Goal: Information Seeking & Learning: Learn about a topic

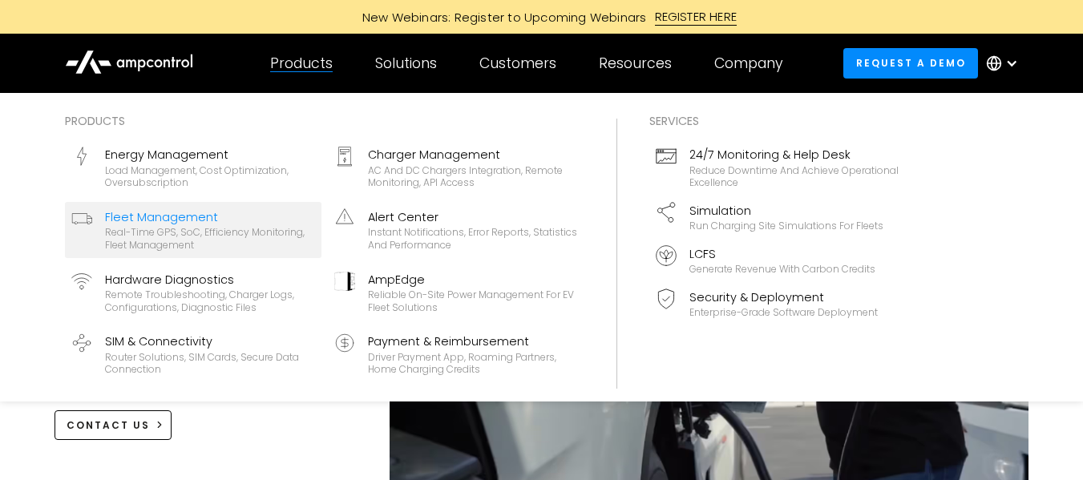
click at [188, 226] on div "Real-time GPS, SoC, efficiency monitoring, fleet management" at bounding box center [210, 238] width 210 height 25
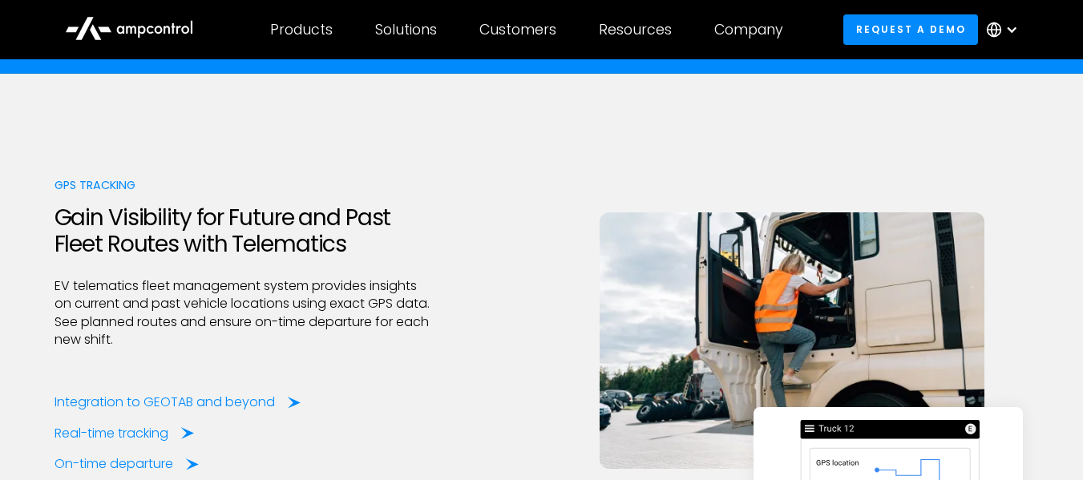
scroll to position [2123, 0]
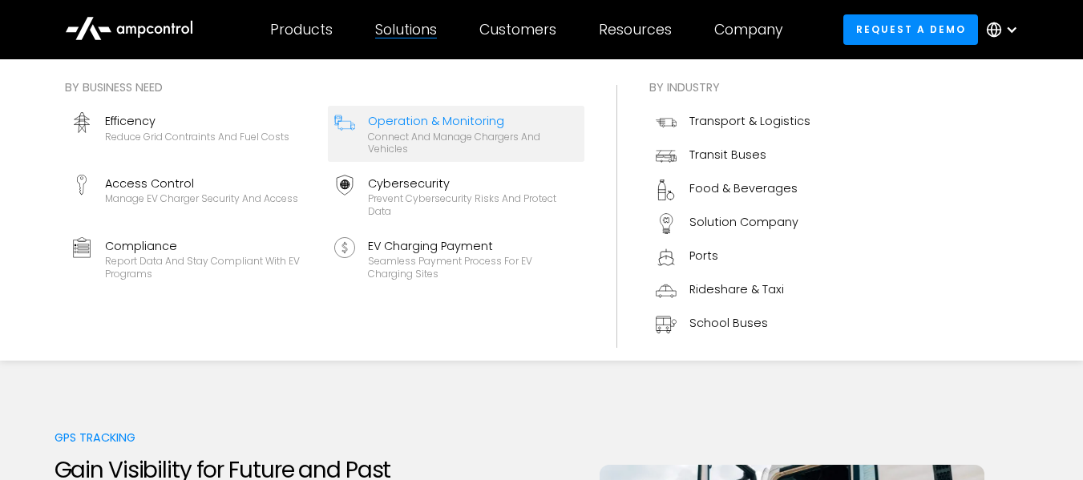
click at [414, 127] on div "Operation & Monitoring" at bounding box center [473, 121] width 210 height 18
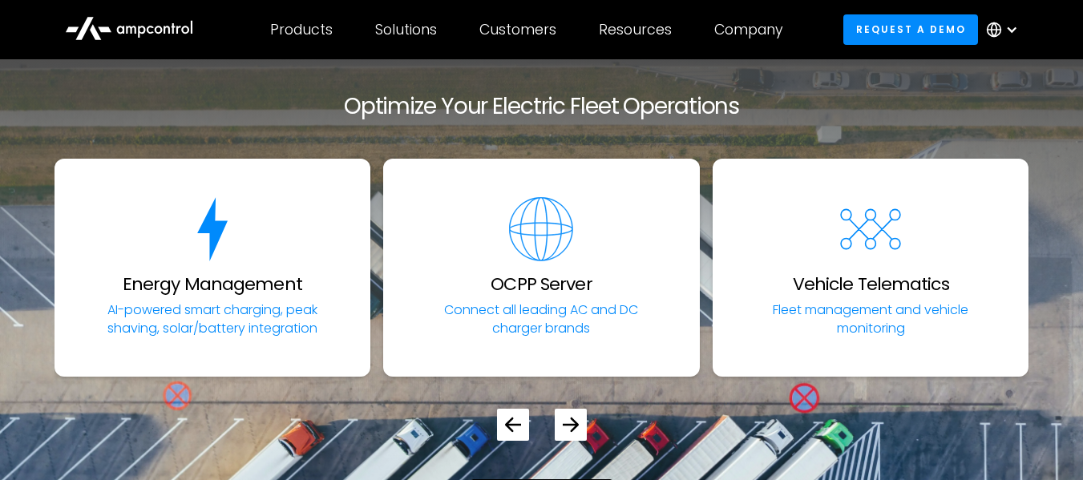
scroll to position [5772, 0]
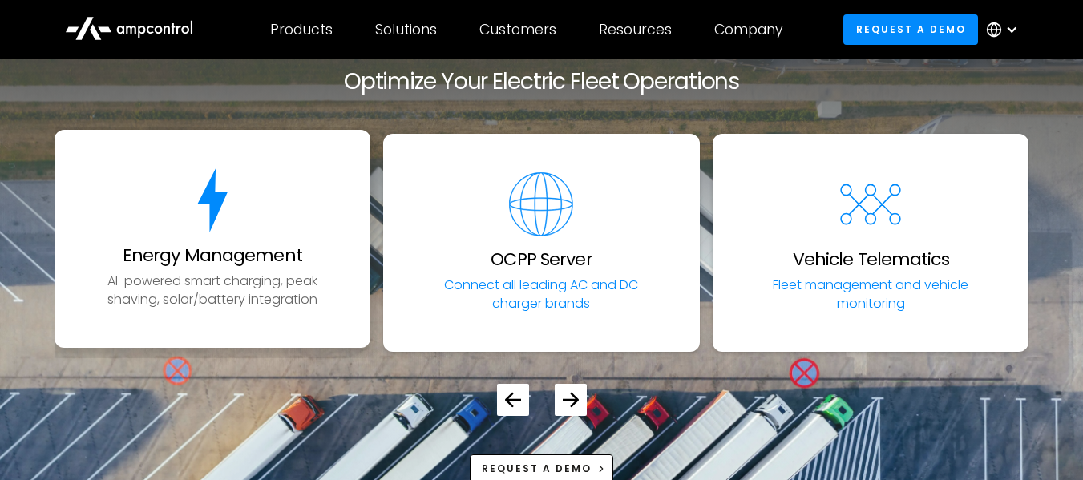
click at [233, 266] on link "Energy Management AI-powered smart charging, peak shaving, solar/battery integr…" at bounding box center [213, 239] width 317 height 218
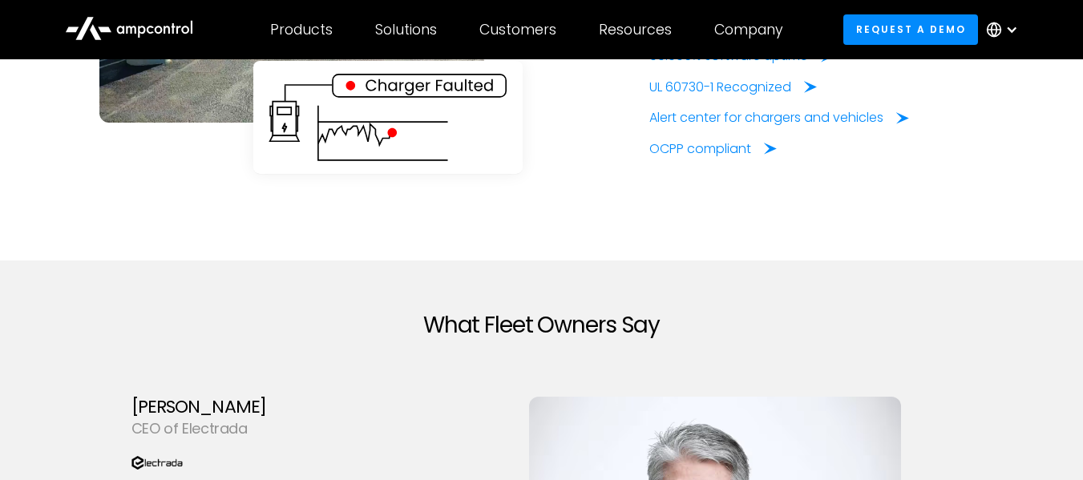
scroll to position [4158, 0]
